Goal: Information Seeking & Learning: Learn about a topic

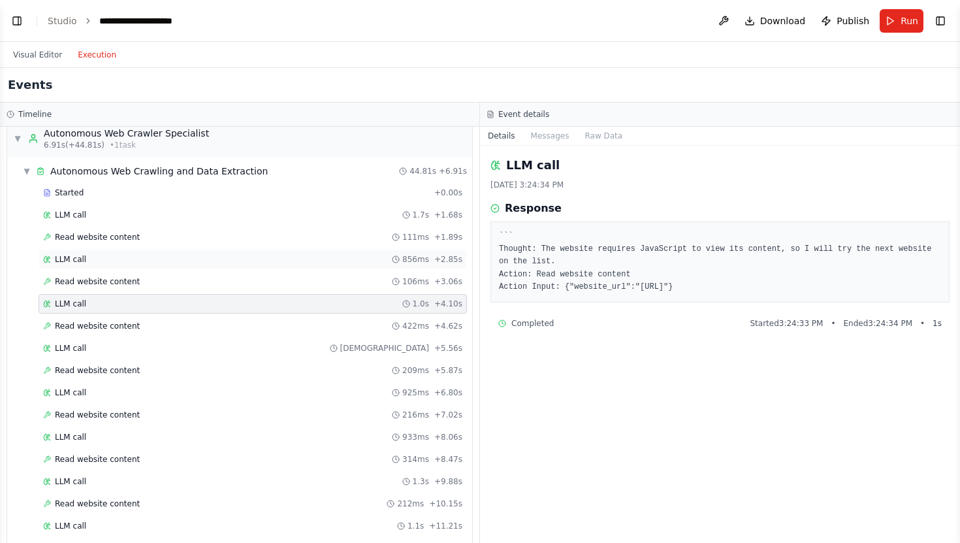
scroll to position [25, 0]
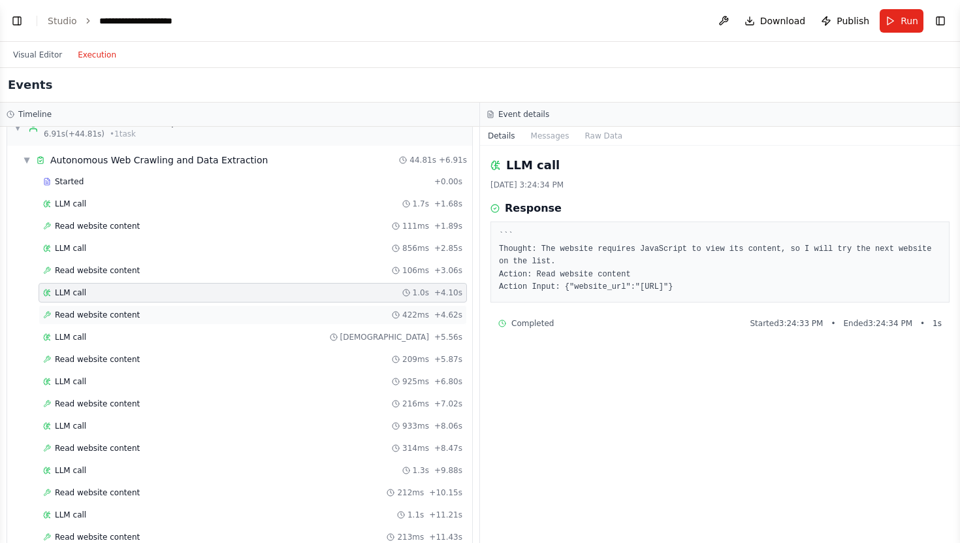
click at [298, 311] on div "Read website content 422ms + 4.62s" at bounding box center [252, 315] width 419 height 10
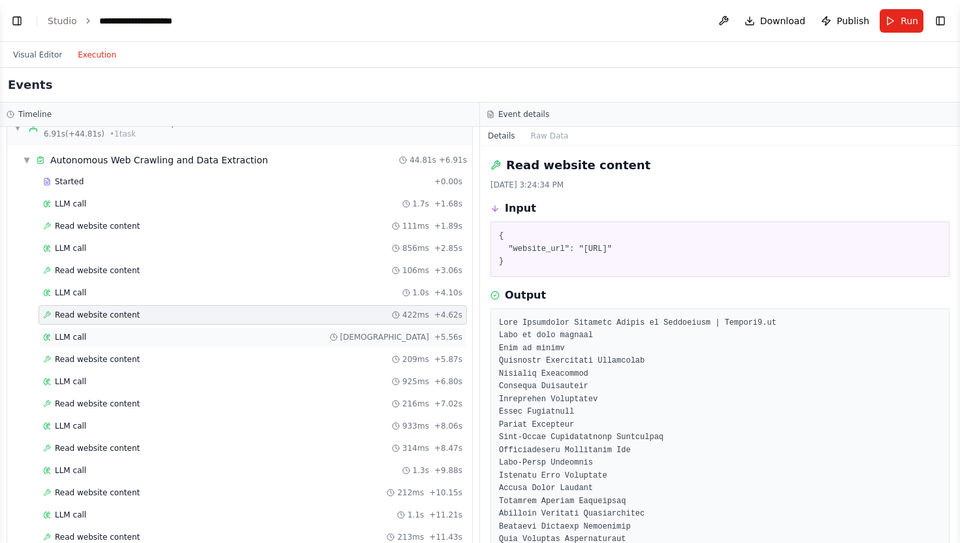
click at [294, 330] on div "LLM call 928ms + 5.56s" at bounding box center [253, 337] width 428 height 20
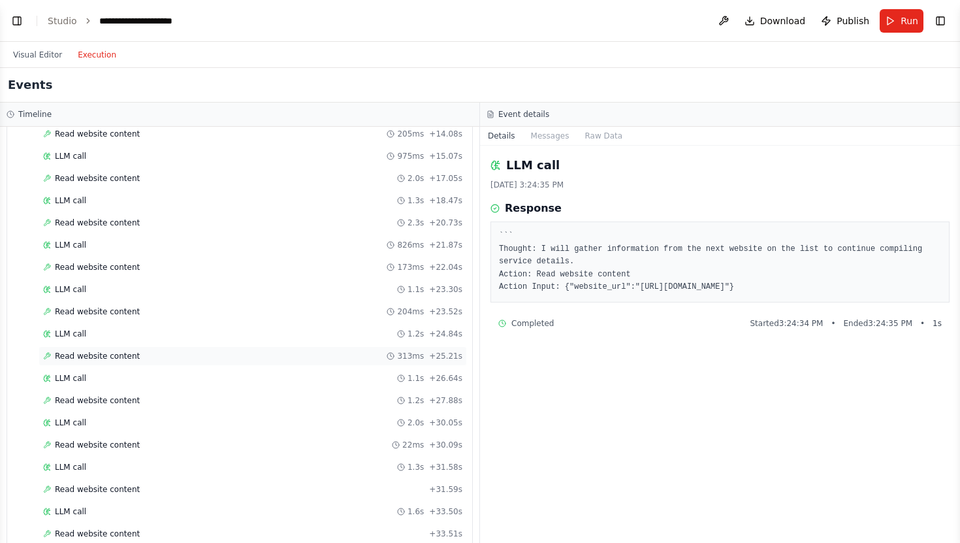
scroll to position [520, 0]
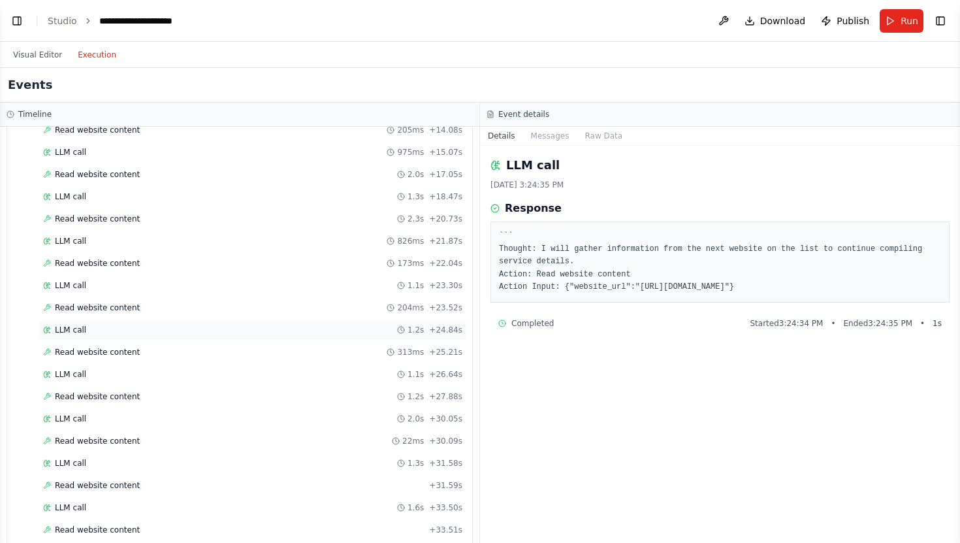
click at [257, 328] on div "LLM call 1.2s + 24.84s" at bounding box center [252, 330] width 419 height 10
click at [255, 345] on div "Read website content 313ms + 25.21s" at bounding box center [253, 352] width 428 height 20
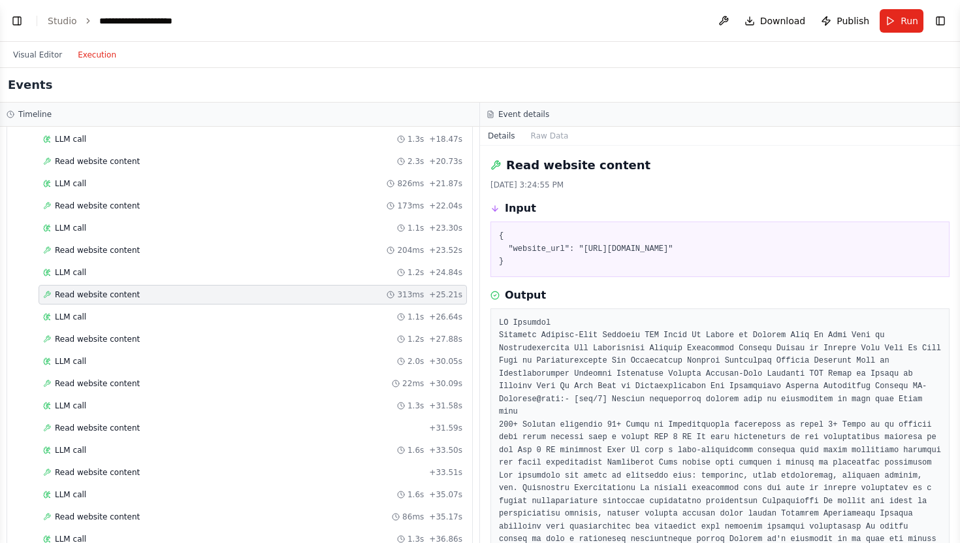
scroll to position [580, 0]
click at [342, 251] on div "Read website content 204ms + 23.52s" at bounding box center [252, 248] width 419 height 10
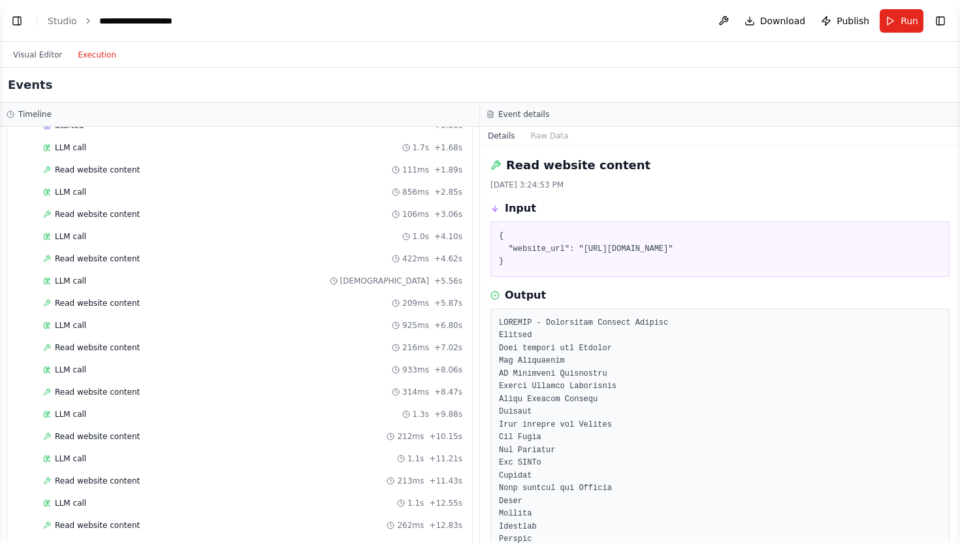
scroll to position [0, 0]
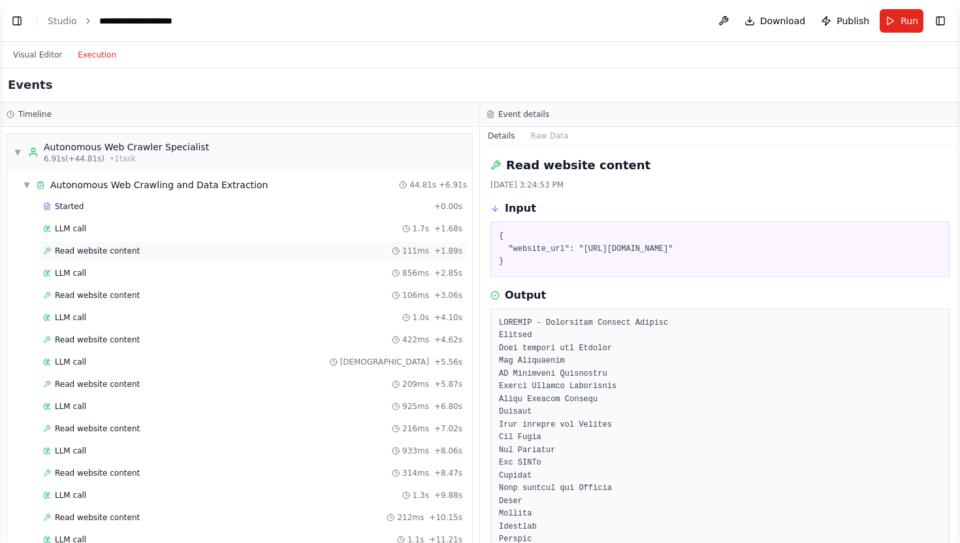
click at [345, 247] on div "Read website content 111ms + 1.89s" at bounding box center [252, 251] width 419 height 10
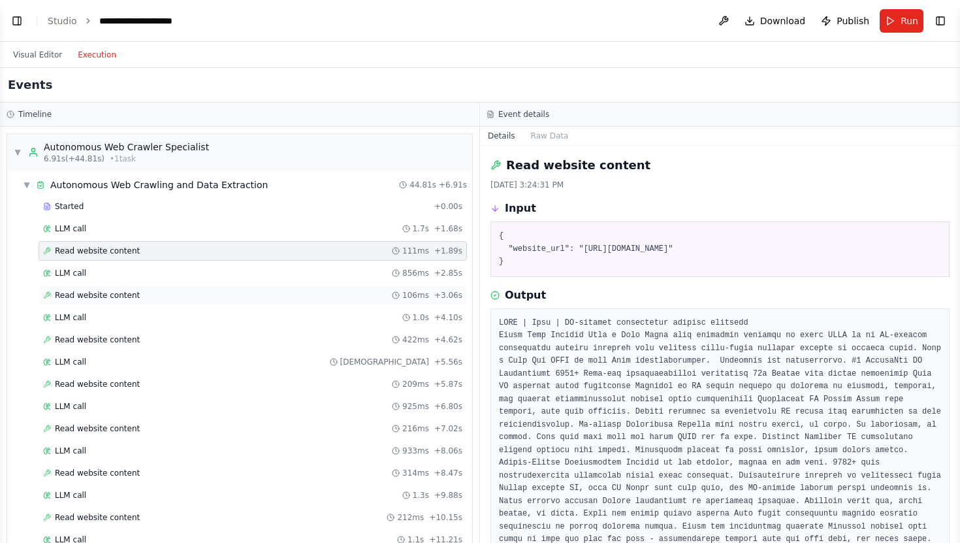
click at [289, 289] on div "Read website content 106ms + 3.06s" at bounding box center [253, 295] width 428 height 20
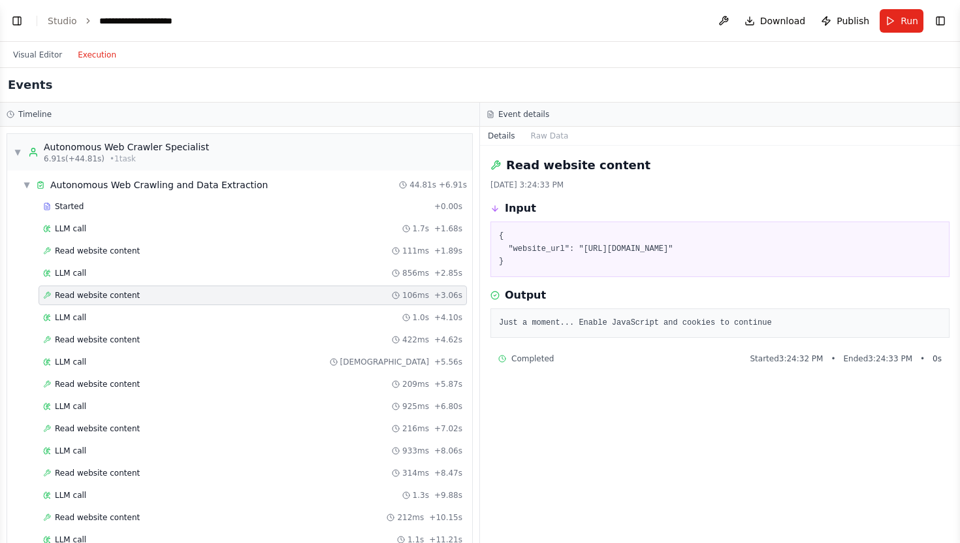
click at [538, 357] on span "Completed" at bounding box center [532, 358] width 42 height 10
click at [277, 336] on div "Read website content 422ms + 4.62s" at bounding box center [252, 339] width 419 height 10
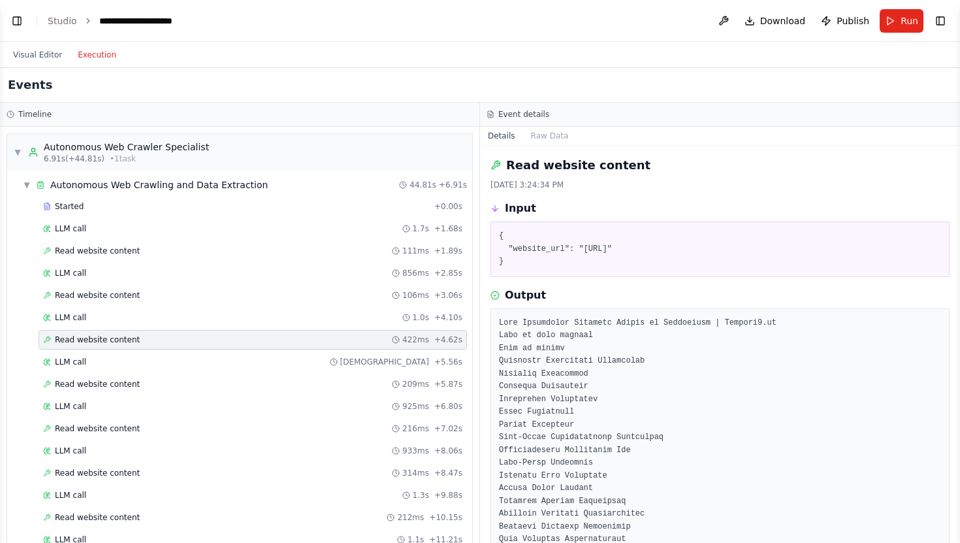
drag, startPoint x: 586, startPoint y: 248, endPoint x: 678, endPoint y: 249, distance: 92.1
click at [678, 249] on pre "{ "website_url": "https://horizon3.ai/" }" at bounding box center [720, 249] width 442 height 39
copy pre "https://horizon3.ai/"
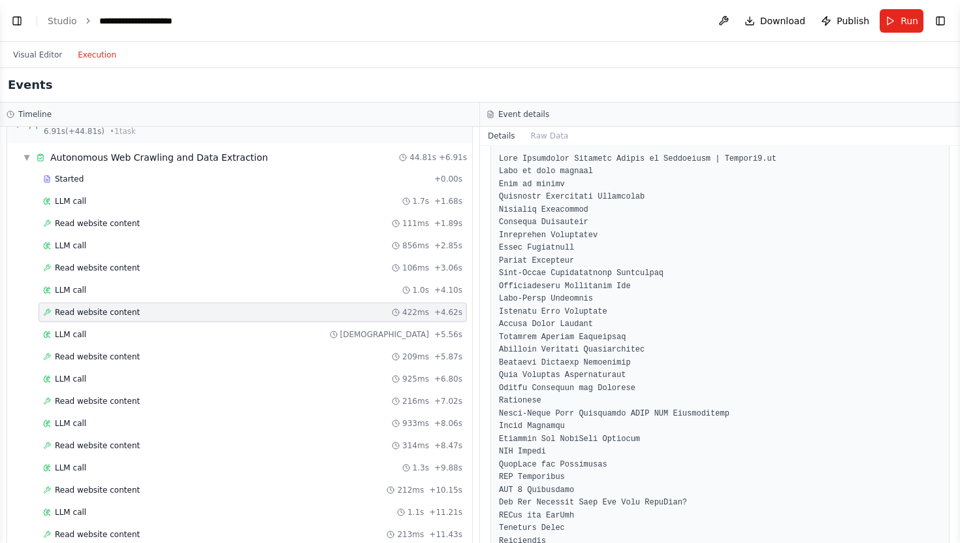
scroll to position [166, 0]
click at [272, 349] on div "Read website content 209ms + 5.87s" at bounding box center [253, 357] width 428 height 20
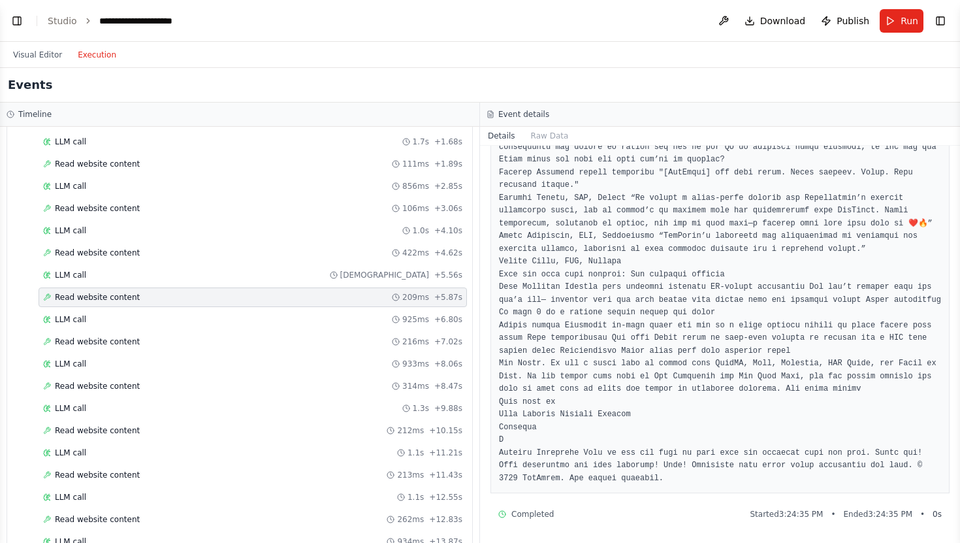
scroll to position [89, 0]
click at [318, 337] on div "Read website content 216ms + 7.02s" at bounding box center [252, 339] width 419 height 10
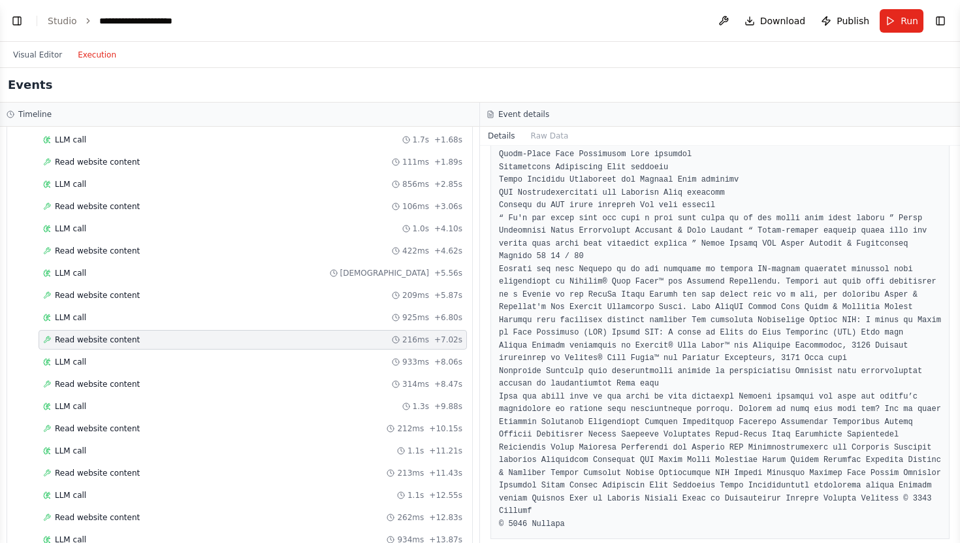
scroll to position [940, 0]
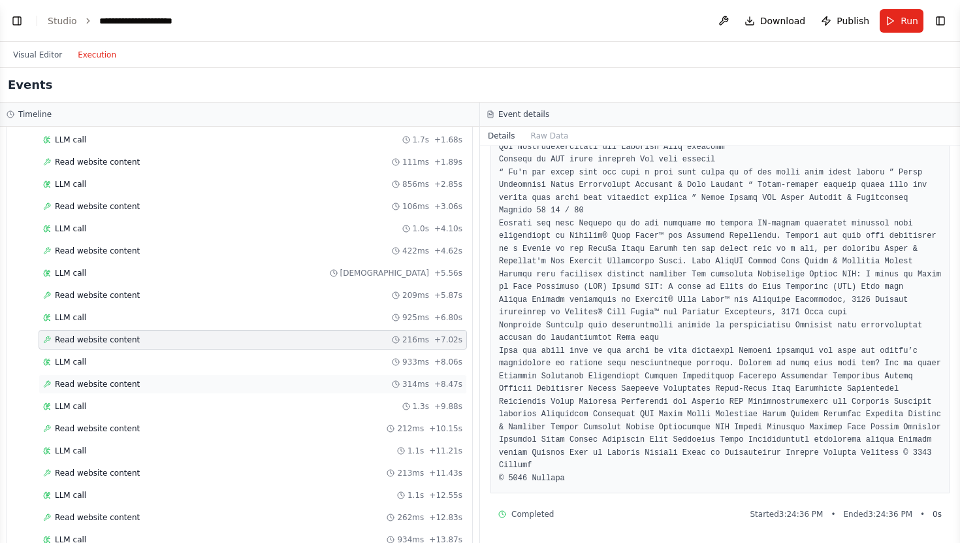
click at [258, 388] on div "Read website content 314ms + 8.47s" at bounding box center [252, 384] width 419 height 10
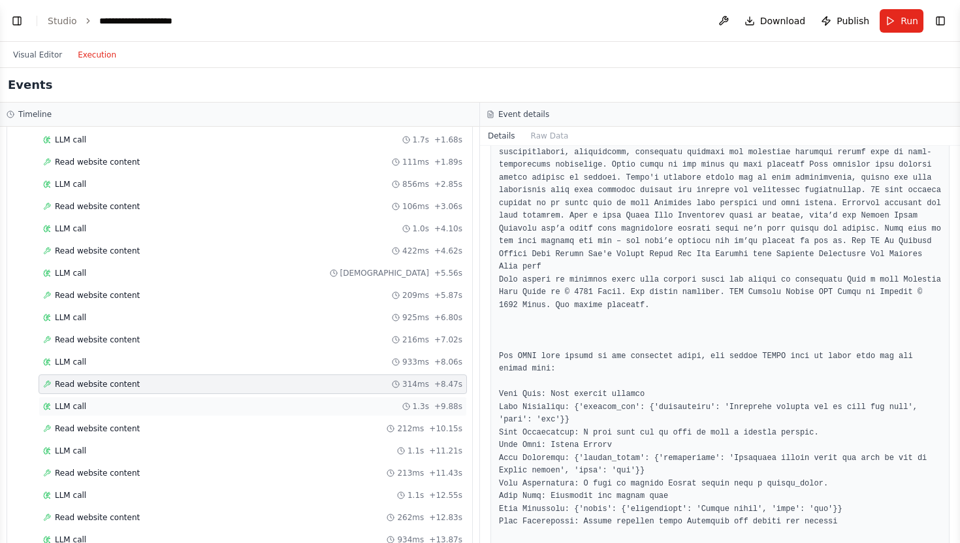
scroll to position [1089, 0]
click at [364, 411] on div "LLM call 1.3s + 9.88s" at bounding box center [252, 406] width 419 height 10
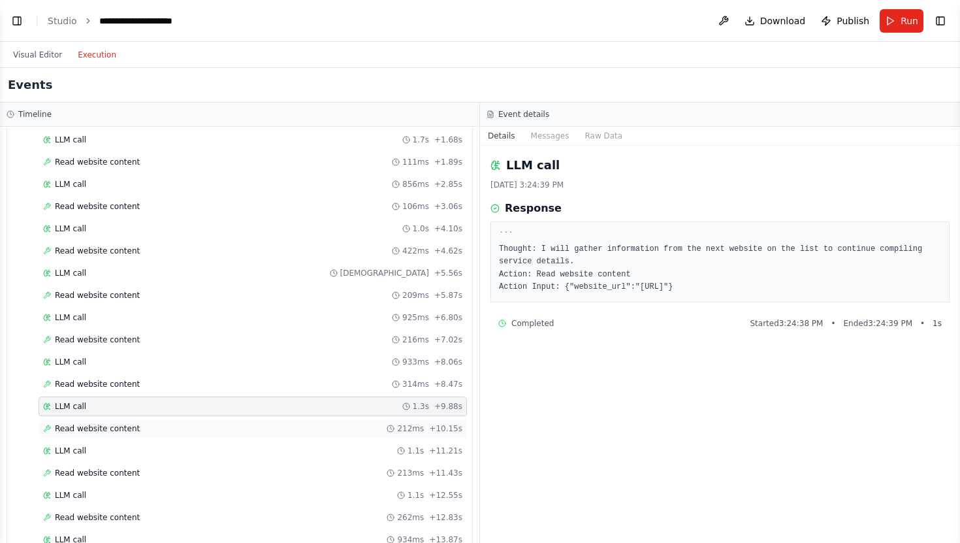
click at [359, 423] on div "Read website content 212ms + 10.15s" at bounding box center [252, 428] width 419 height 10
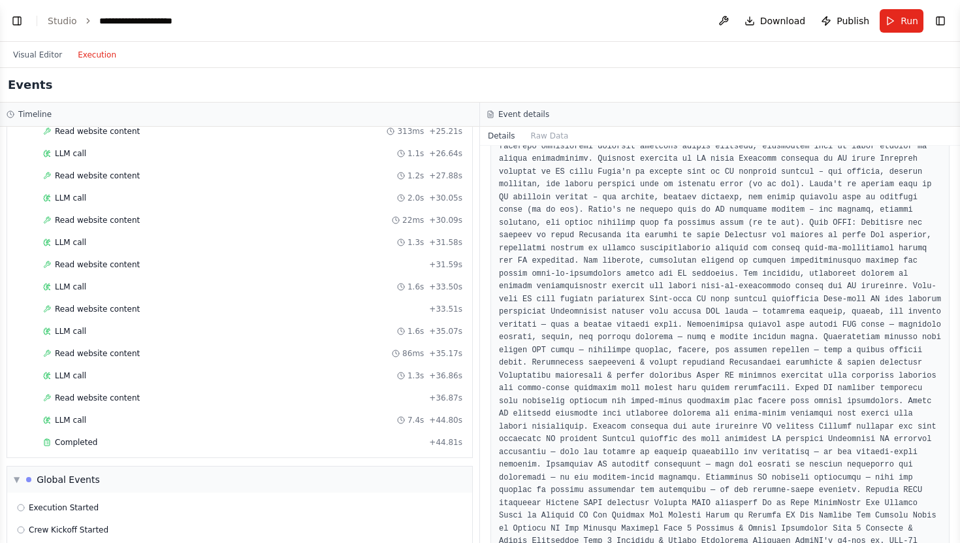
scroll to position [803, 0]
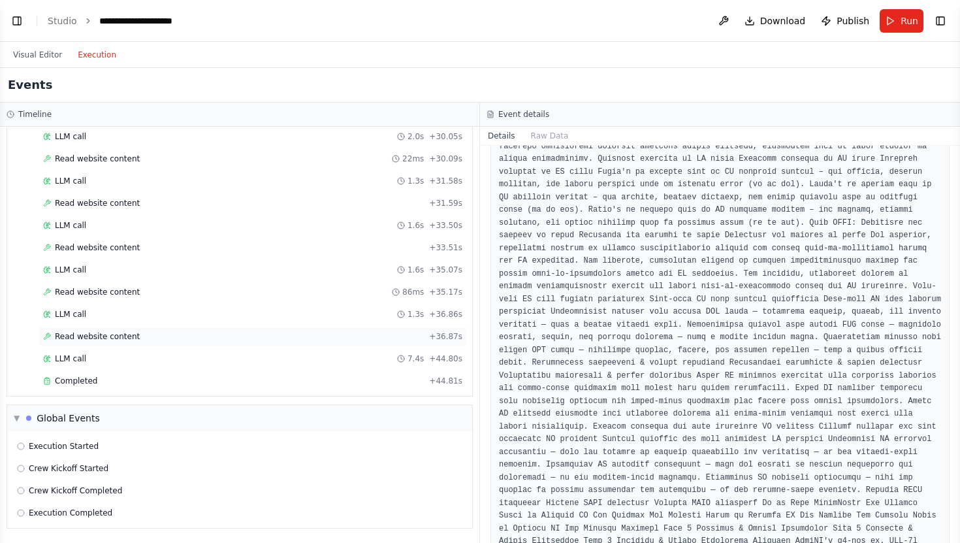
click at [227, 337] on div "Read website content + 36.87s" at bounding box center [252, 336] width 419 height 10
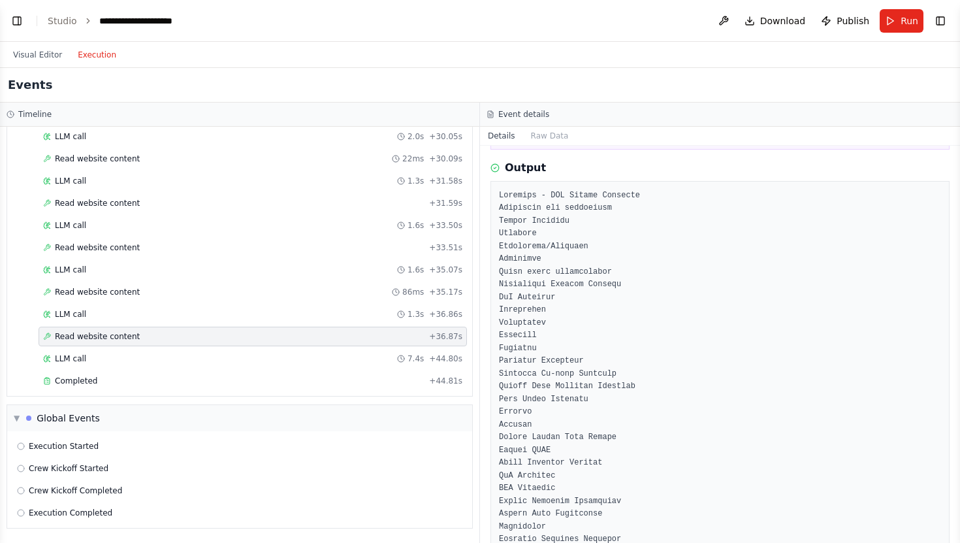
scroll to position [0, 0]
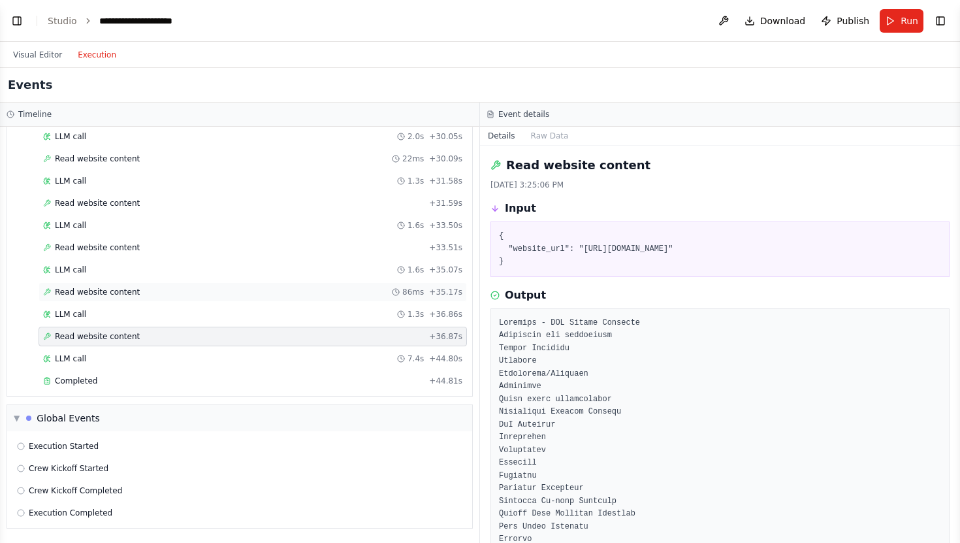
click at [202, 290] on div "Read website content 86ms + 35.17s" at bounding box center [252, 292] width 419 height 10
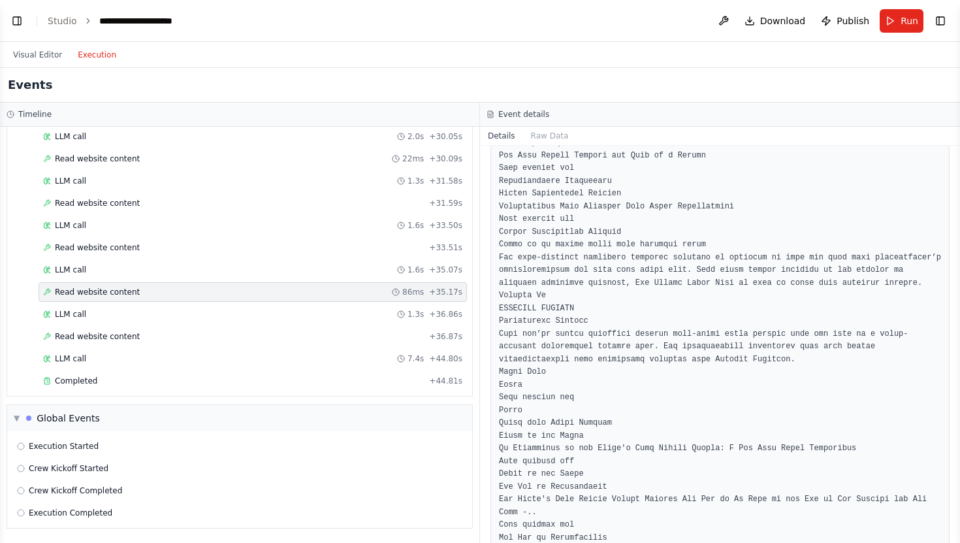
scroll to position [451, 0]
click at [148, 383] on div "Completed" at bounding box center [233, 380] width 381 height 10
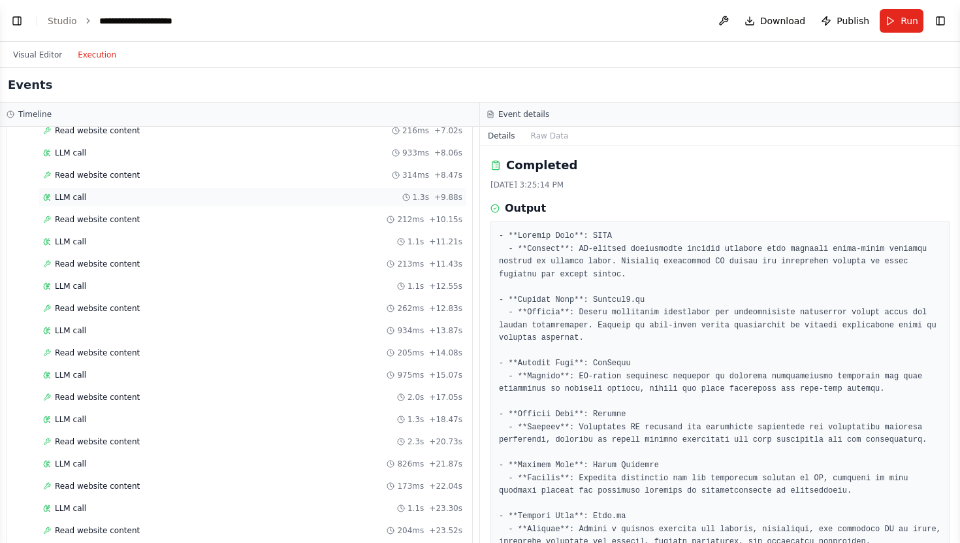
scroll to position [0, 0]
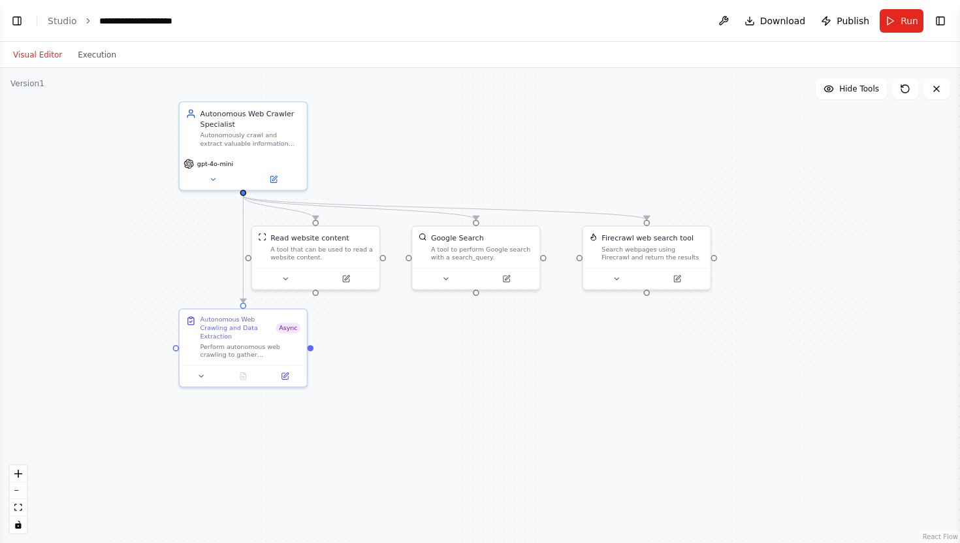
click at [30, 60] on button "Visual Editor" at bounding box center [37, 55] width 65 height 16
click at [61, 21] on link "Studio" at bounding box center [62, 21] width 29 height 10
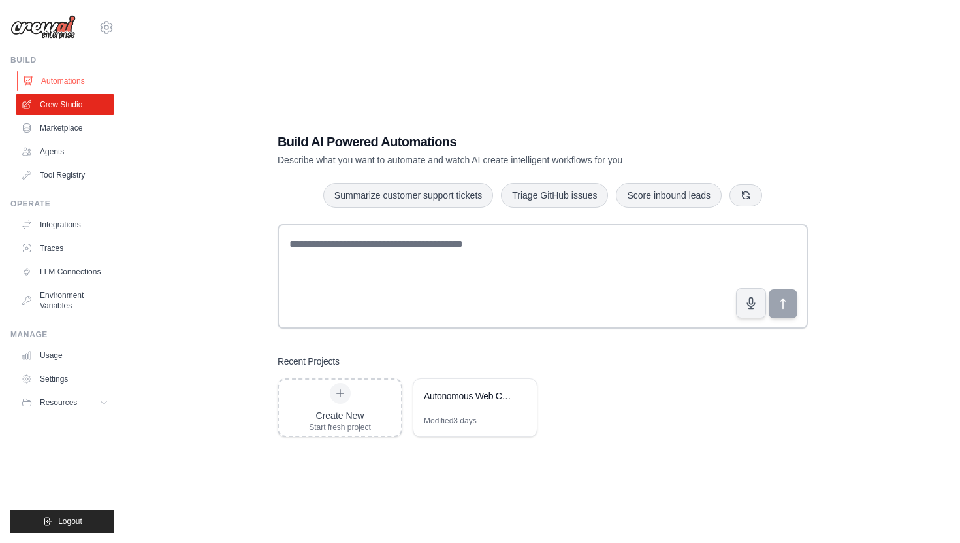
click at [60, 75] on link "Automations" at bounding box center [66, 81] width 99 height 21
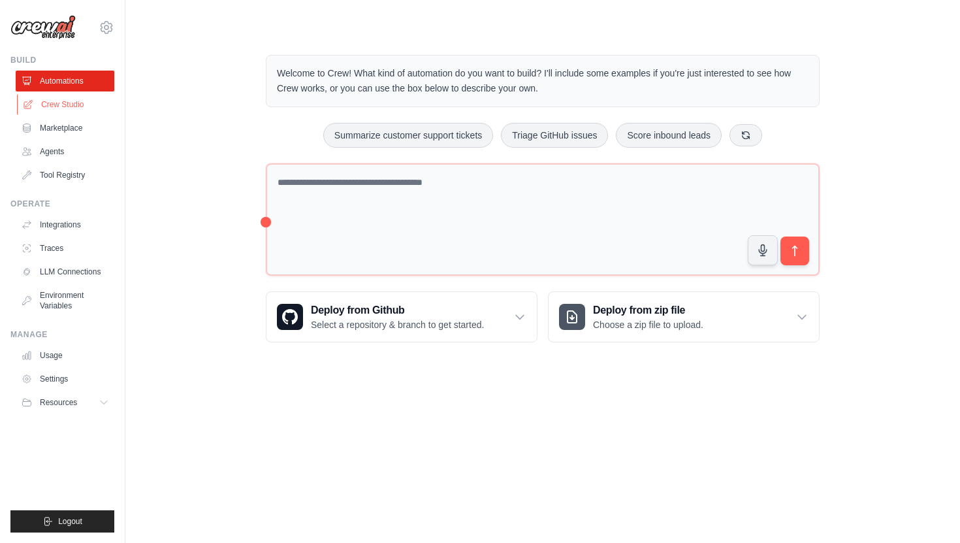
click at [60, 99] on link "Crew Studio" at bounding box center [66, 104] width 99 height 21
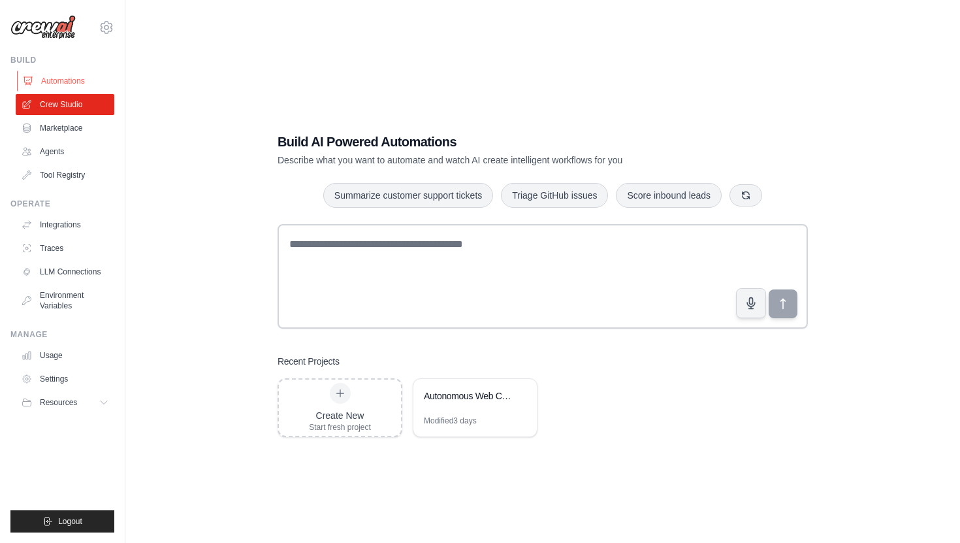
click at [64, 87] on link "Automations" at bounding box center [66, 81] width 99 height 21
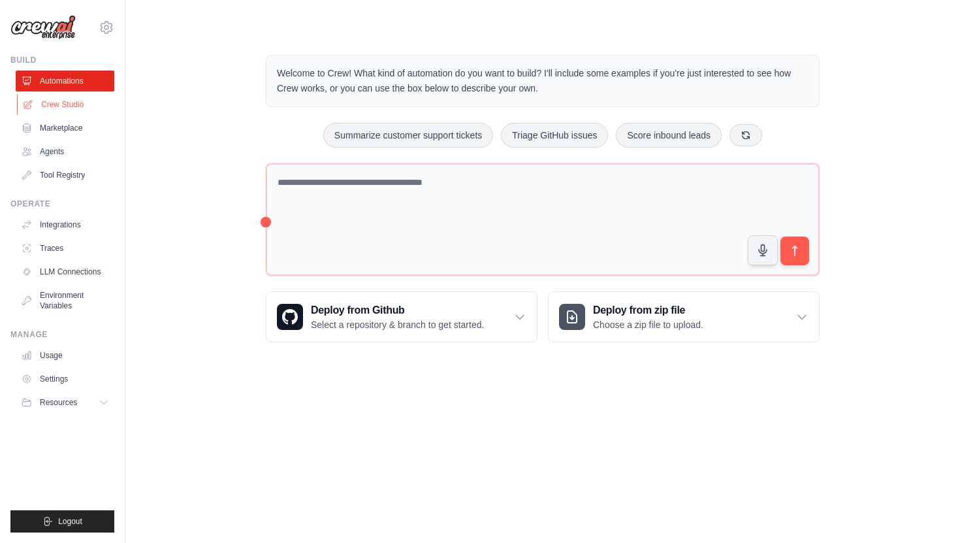
click at [61, 106] on link "Crew Studio" at bounding box center [66, 104] width 99 height 21
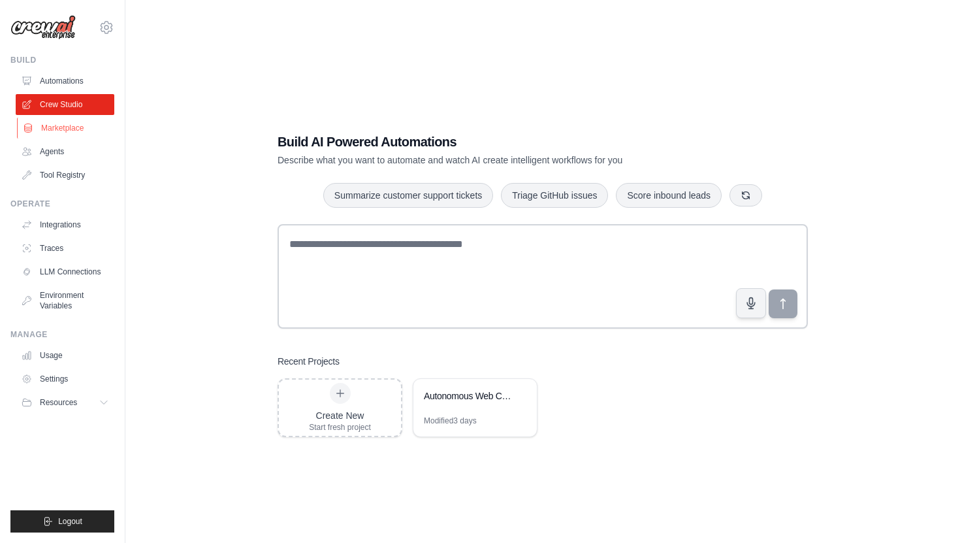
click at [61, 126] on link "Marketplace" at bounding box center [66, 128] width 99 height 21
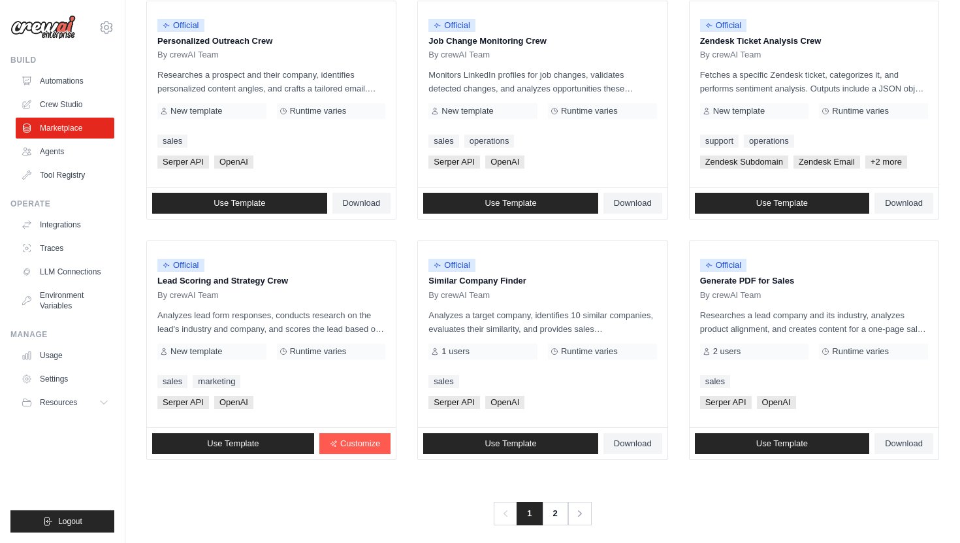
scroll to position [667, 0]
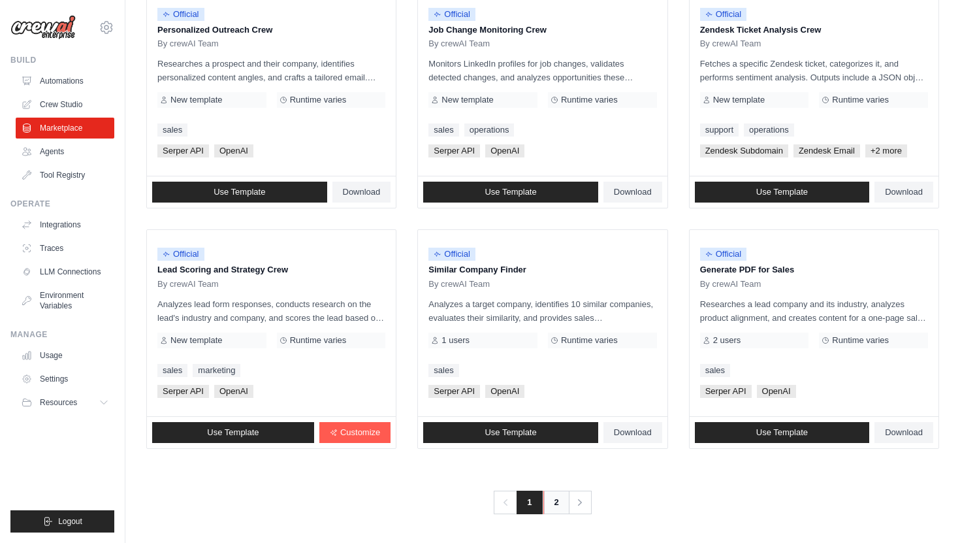
click at [559, 498] on link "2" at bounding box center [556, 502] width 26 height 24
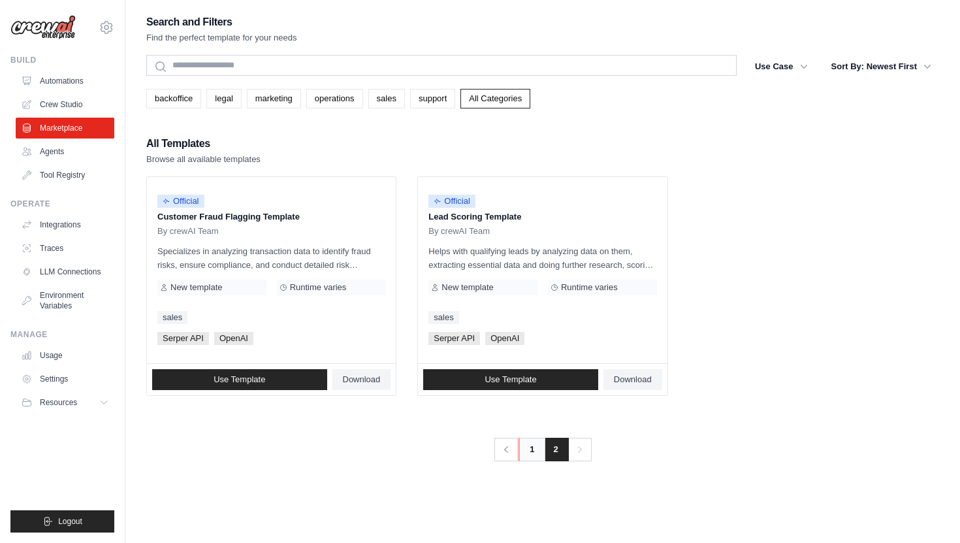
click at [530, 448] on link "1" at bounding box center [532, 450] width 26 height 24
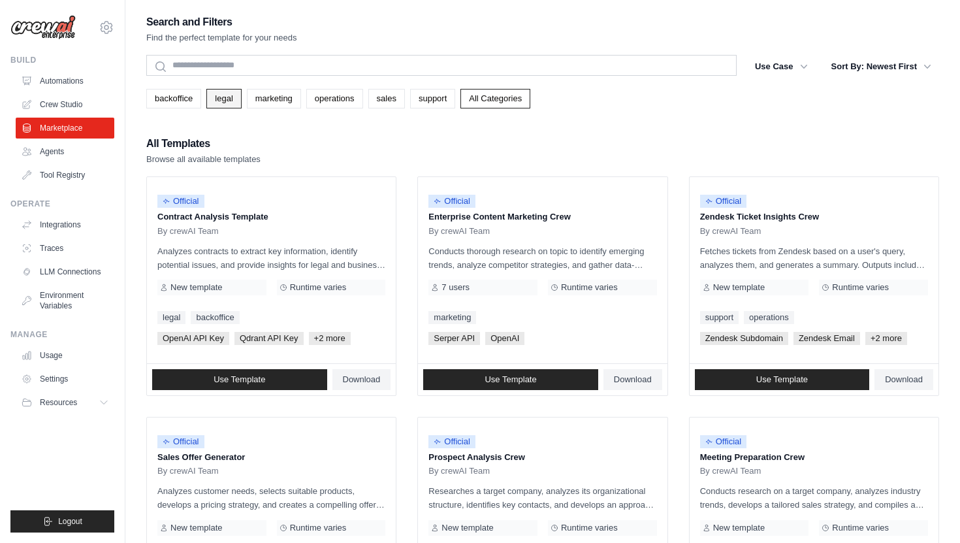
click at [227, 103] on link "legal" at bounding box center [223, 99] width 35 height 20
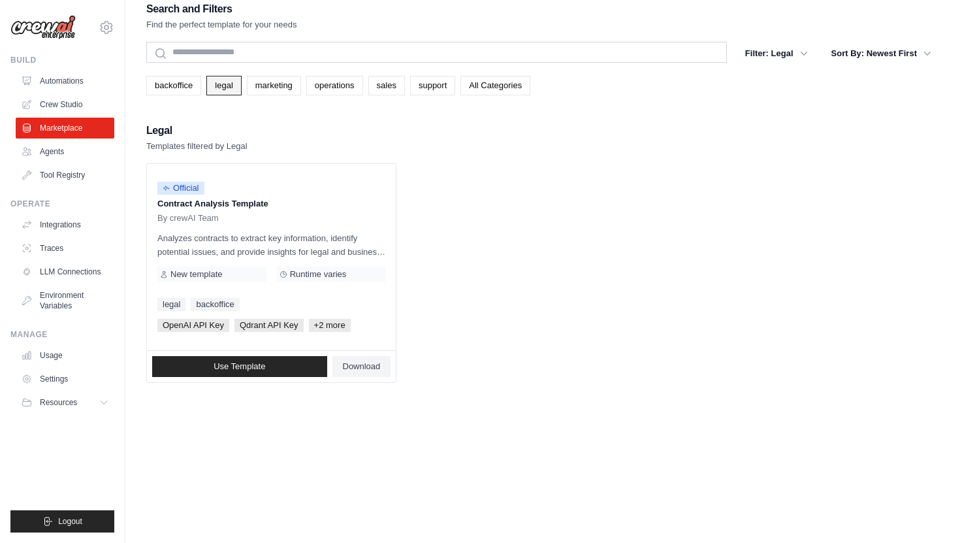
click at [229, 97] on div "Search and Filters Find the perfect template for your needs Search Filter: Lega…" at bounding box center [542, 191] width 793 height 383
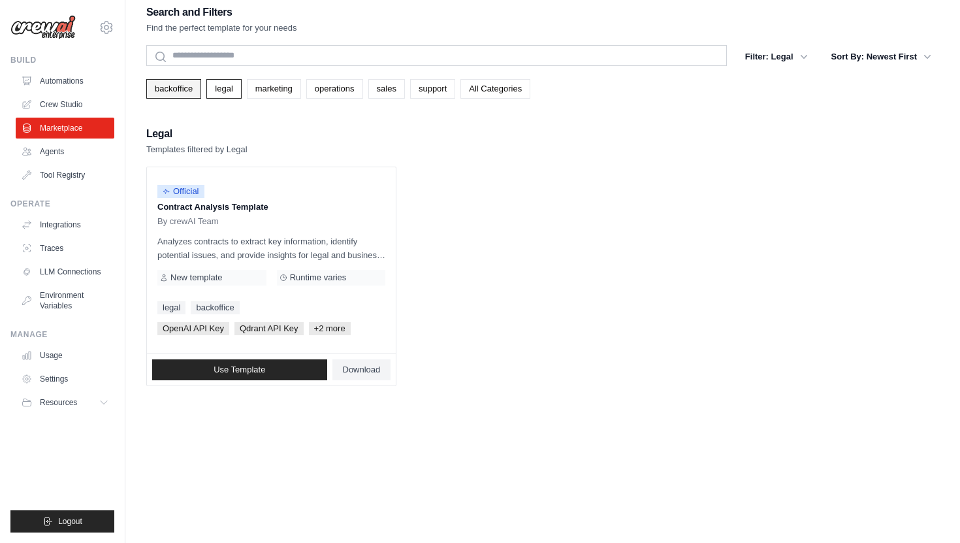
scroll to position [10, 0]
click at [185, 92] on link "backoffice" at bounding box center [173, 88] width 55 height 20
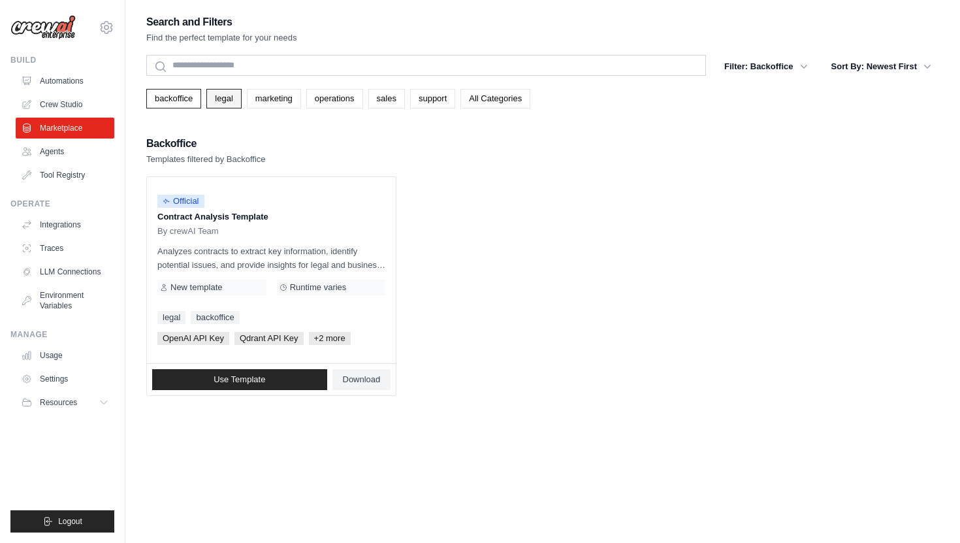
click at [222, 95] on link "legal" at bounding box center [223, 99] width 35 height 20
click at [498, 104] on link "All Categories" at bounding box center [495, 99] width 70 height 20
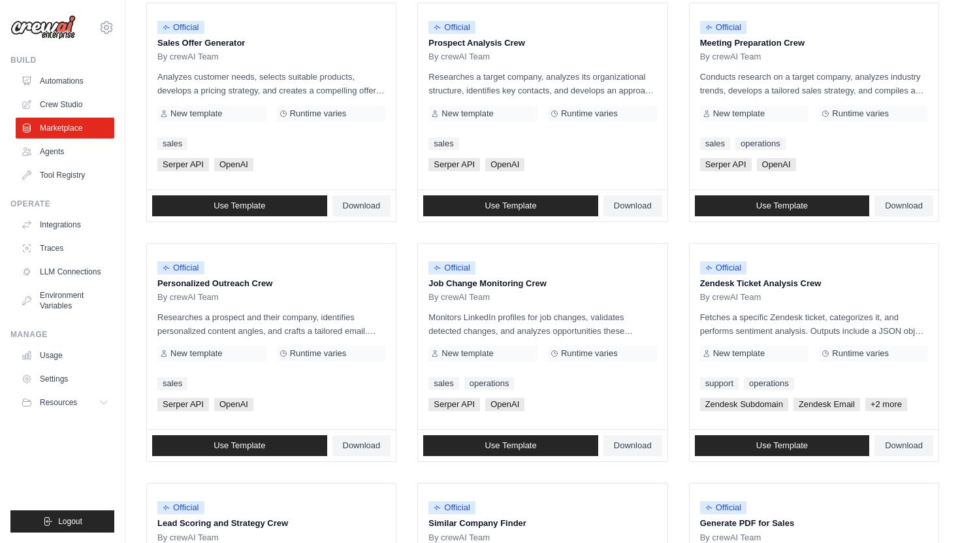
scroll to position [419, 0]
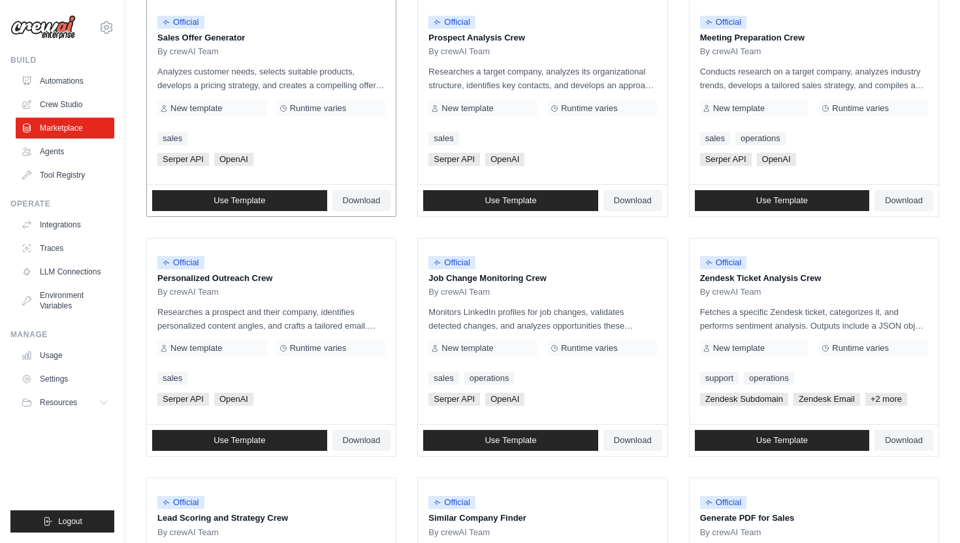
click at [298, 67] on p "Analyzes customer needs, selects suitable products, develops a pricing strategy…" at bounding box center [271, 78] width 228 height 27
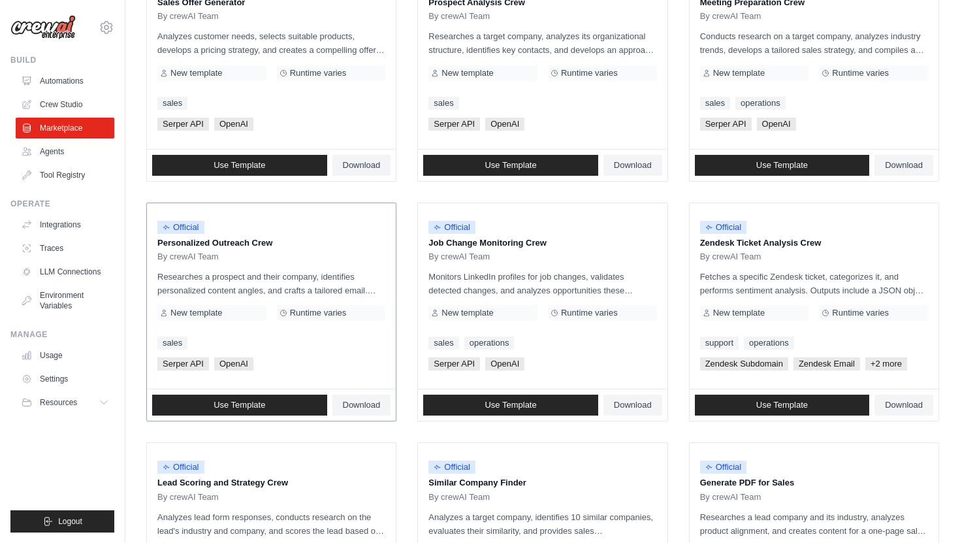
scroll to position [442, 0]
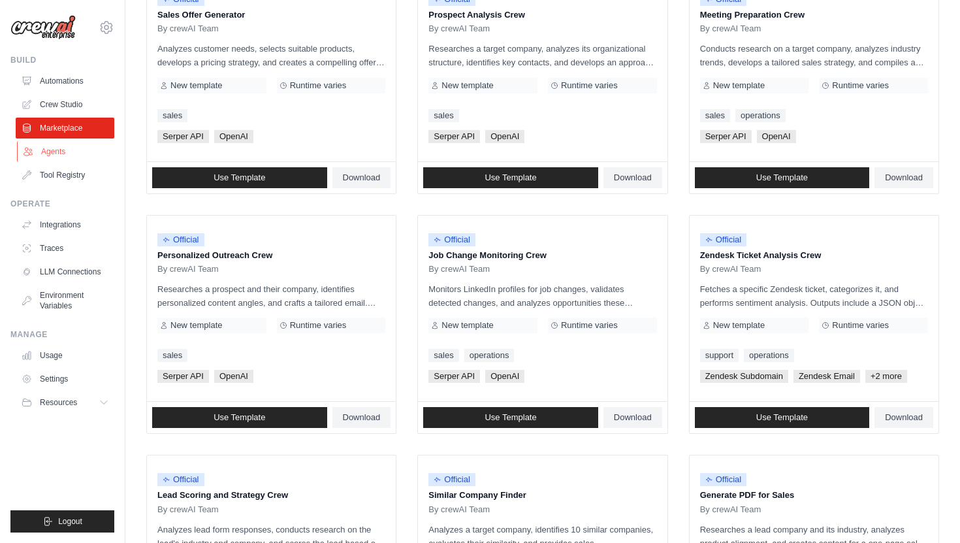
click at [58, 153] on link "Agents" at bounding box center [66, 151] width 99 height 21
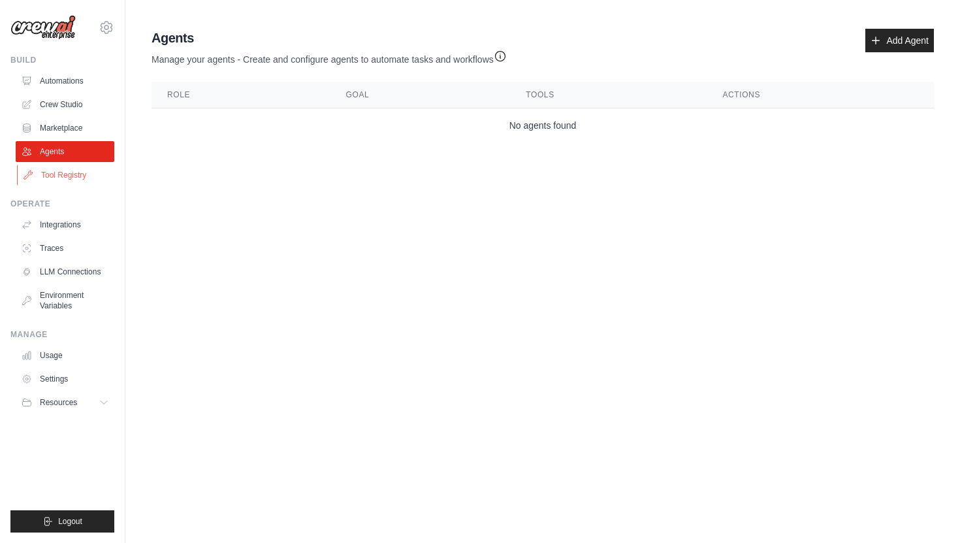
click at [55, 172] on link "Tool Registry" at bounding box center [66, 175] width 99 height 21
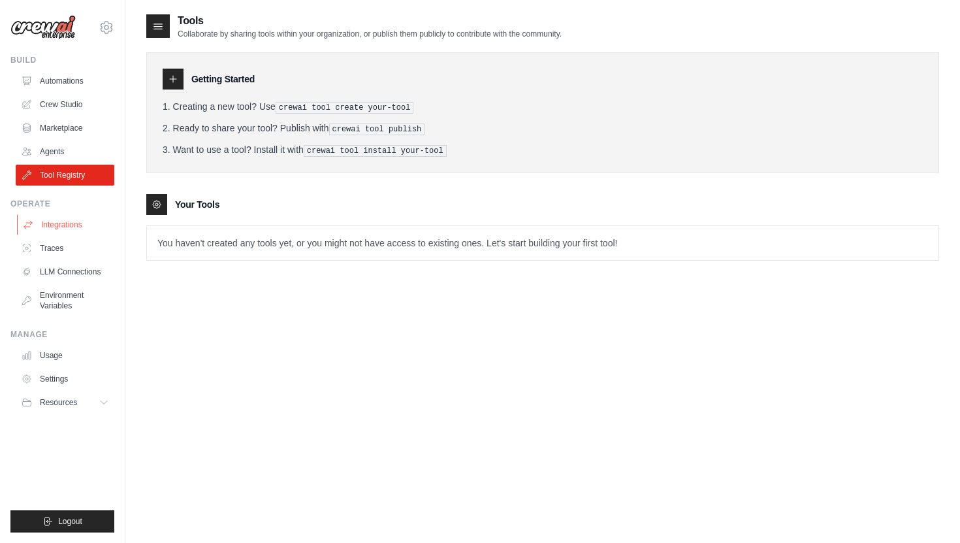
click at [52, 228] on link "Integrations" at bounding box center [66, 224] width 99 height 21
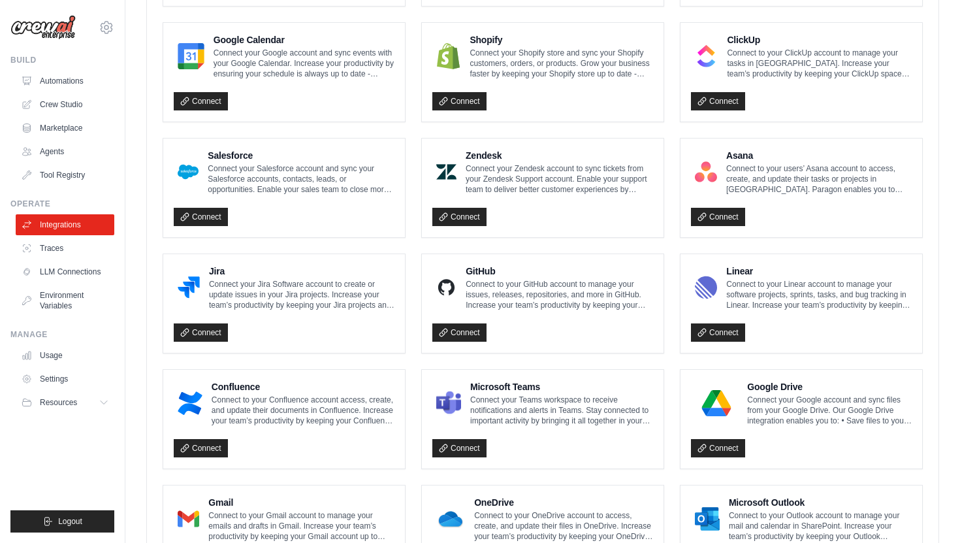
scroll to position [684, 0]
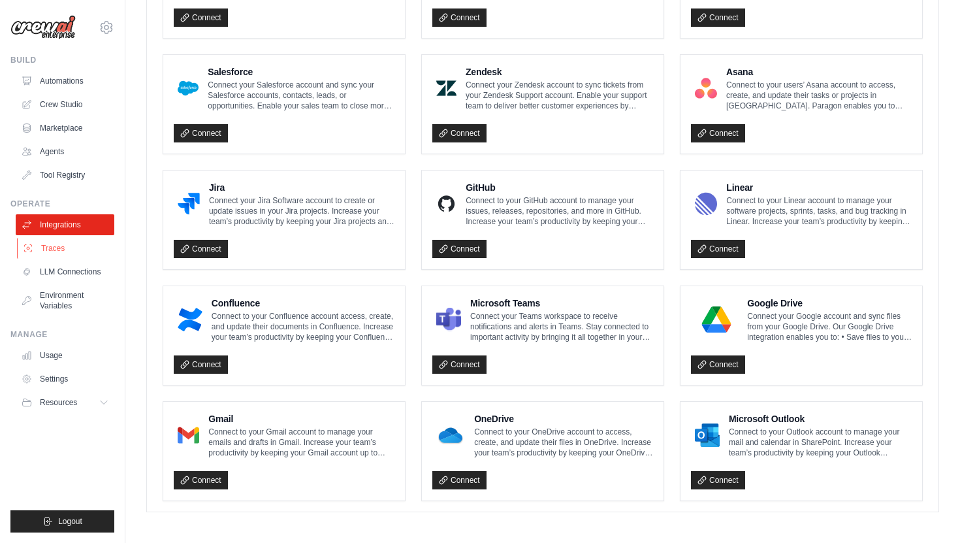
click at [61, 244] on link "Traces" at bounding box center [66, 248] width 99 height 21
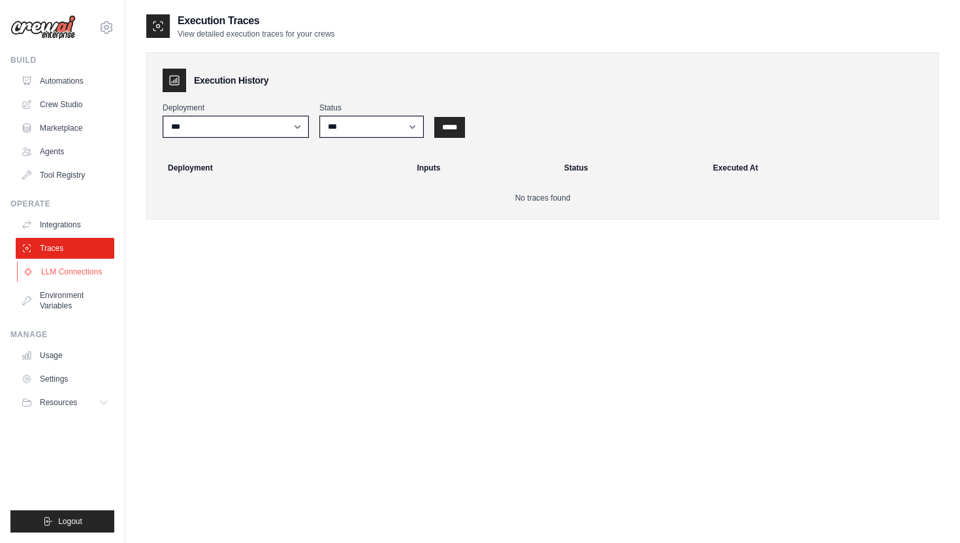
click at [58, 269] on link "LLM Connections" at bounding box center [66, 271] width 99 height 21
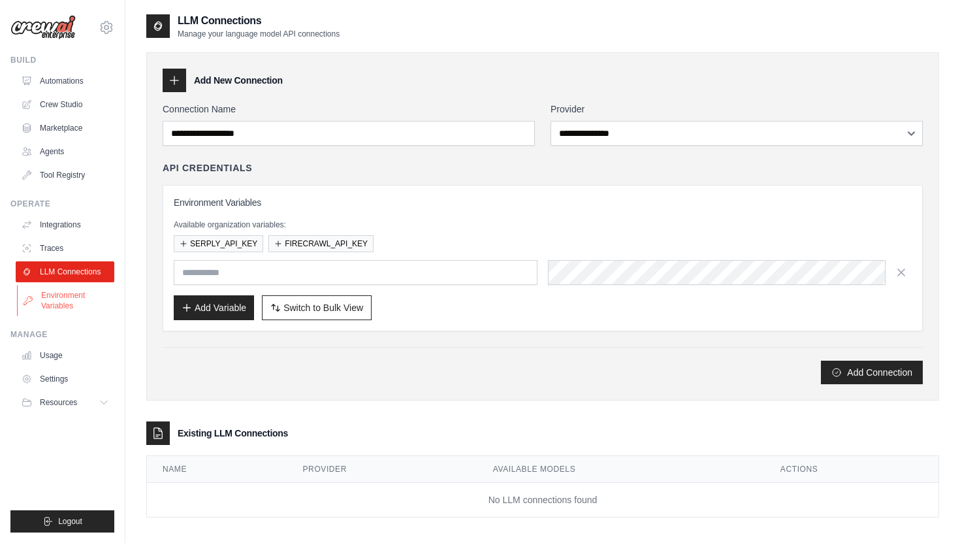
click at [61, 292] on link "Environment Variables" at bounding box center [66, 300] width 99 height 31
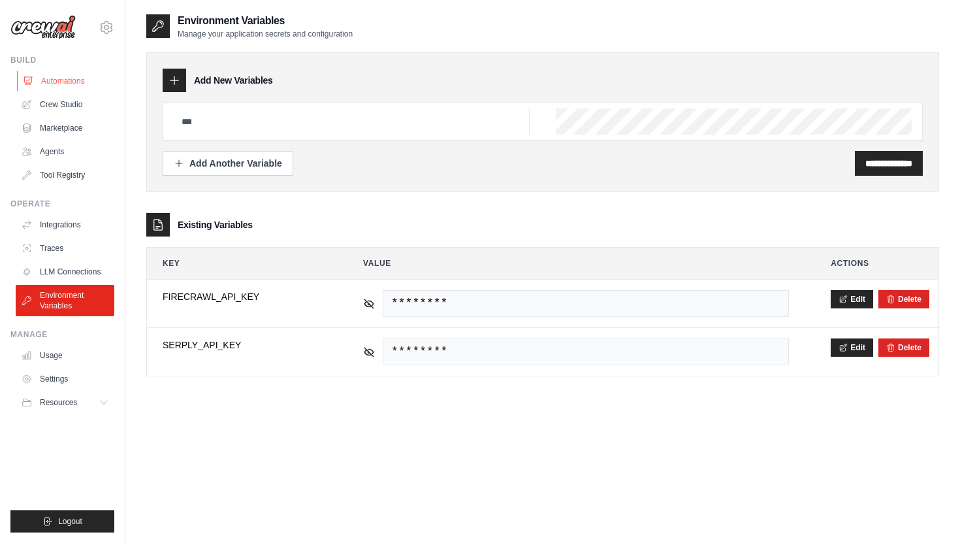
click at [64, 81] on link "Automations" at bounding box center [66, 81] width 99 height 21
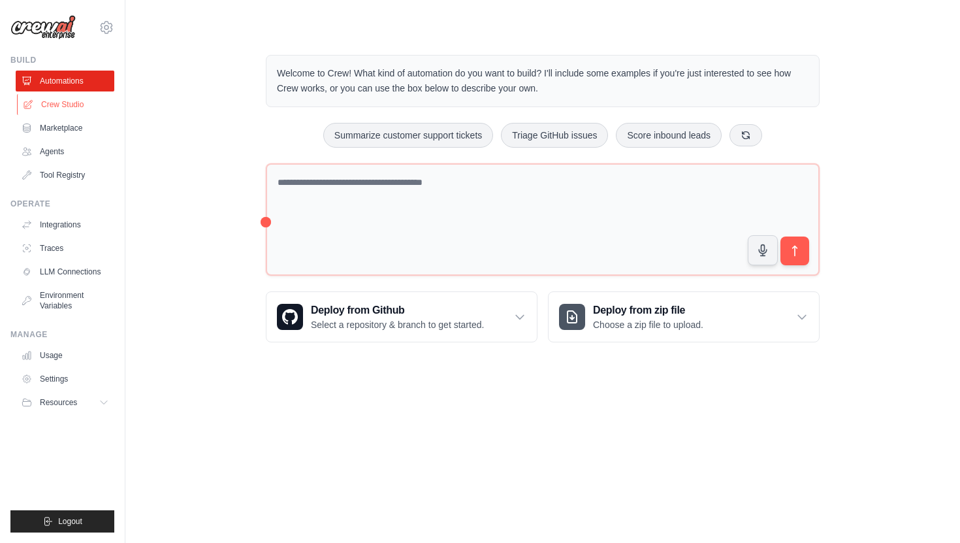
click at [76, 103] on link "Crew Studio" at bounding box center [66, 104] width 99 height 21
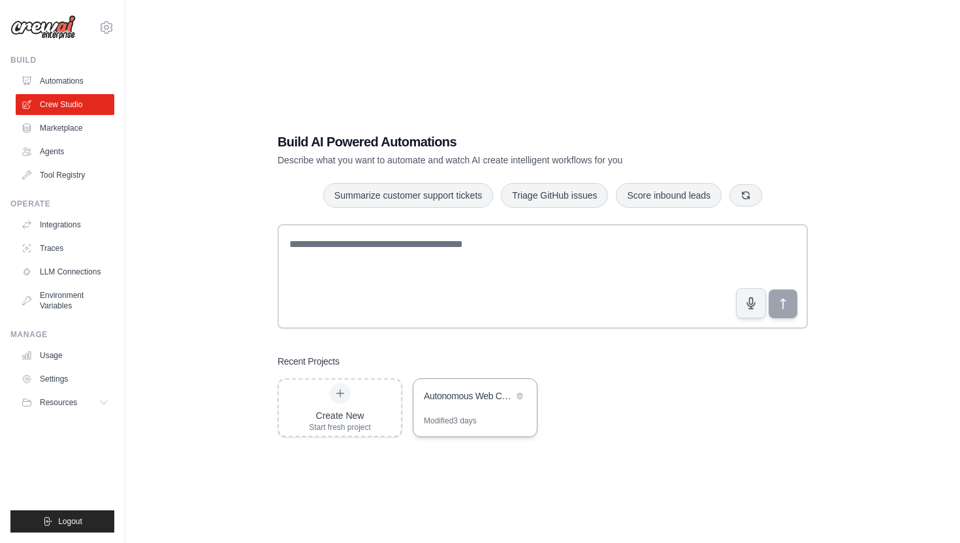
click at [468, 391] on div "Autonomous Web Crawler" at bounding box center [468, 395] width 89 height 13
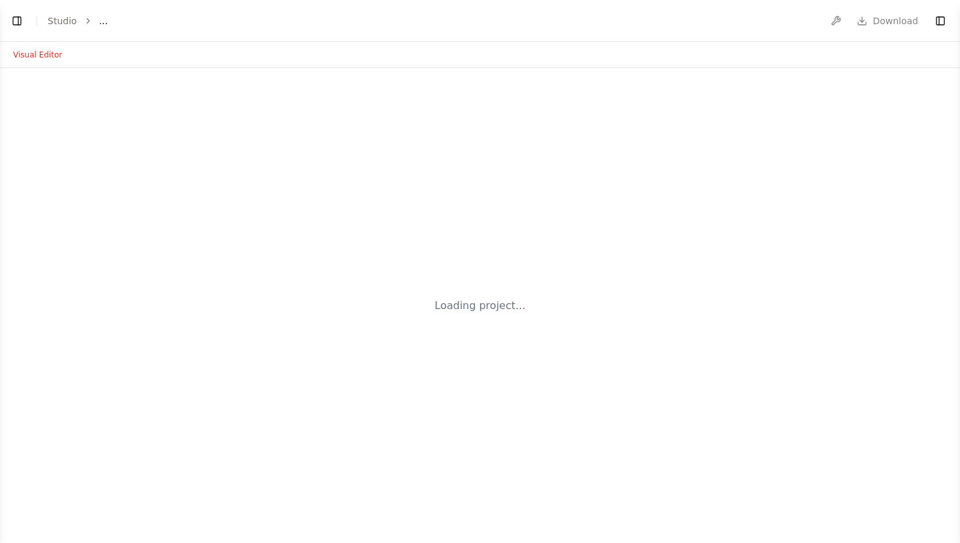
select select "****"
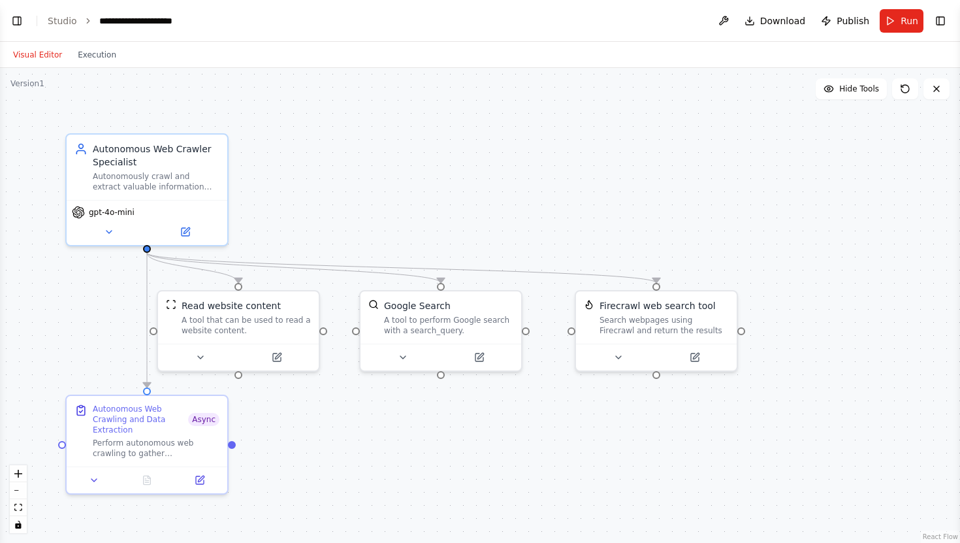
scroll to position [483, 0]
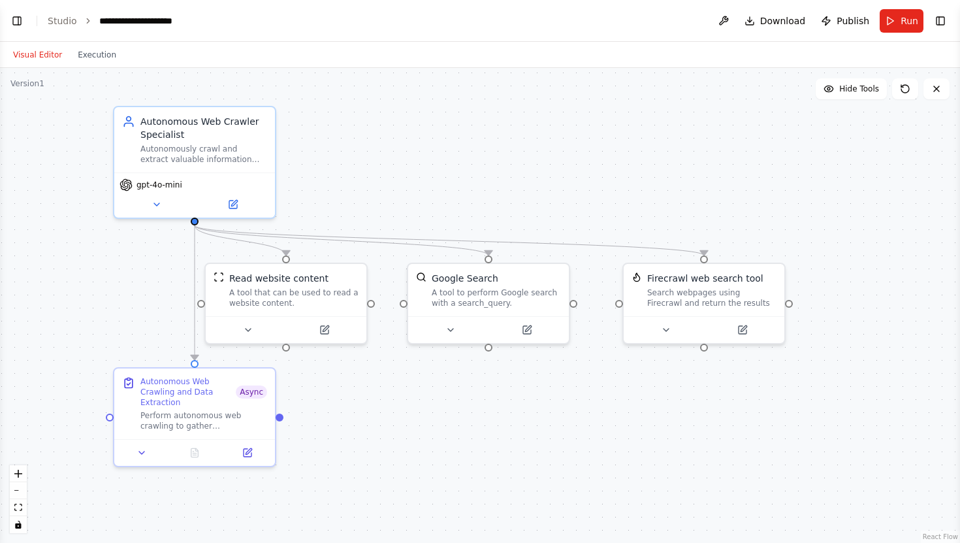
drag, startPoint x: 748, startPoint y: 198, endPoint x: 796, endPoint y: 170, distance: 55.0
click at [796, 170] on div ".deletable-edge-delete-btn { width: 20px; height: 20px; border: 0px solid #ffff…" at bounding box center [480, 305] width 960 height 475
